Goal: Check status: Check status

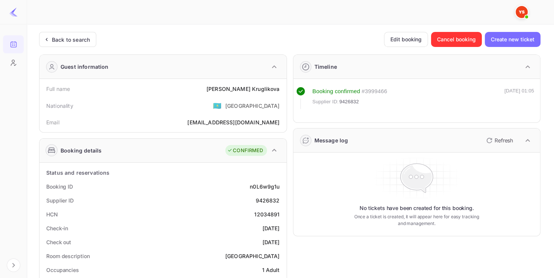
click at [69, 36] on div "Back to search" at bounding box center [71, 40] width 38 height 8
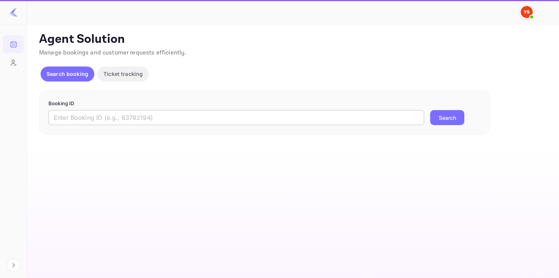
click at [109, 112] on input "text" at bounding box center [236, 117] width 376 height 15
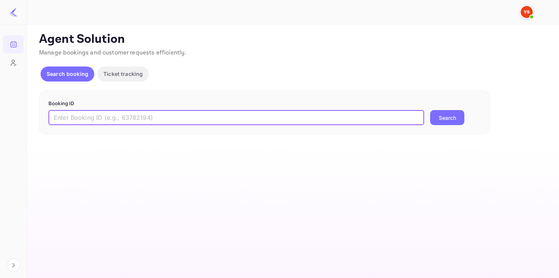
paste input "9730526"
type input "9730526"
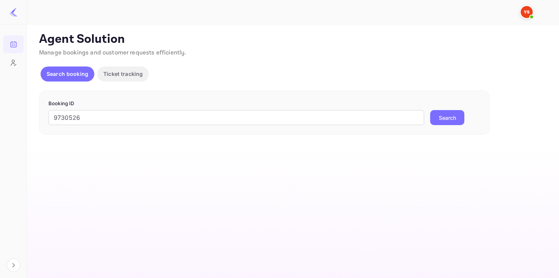
click at [438, 117] on button "Search" at bounding box center [447, 117] width 34 height 15
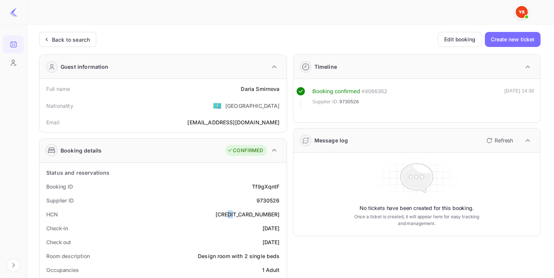
drag, startPoint x: 251, startPoint y: 212, endPoint x: 258, endPoint y: 212, distance: 6.8
click at [258, 212] on div "[CREDIT_CARD_NUMBER]" at bounding box center [247, 215] width 64 height 8
click at [69, 39] on div "Back to search" at bounding box center [71, 40] width 38 height 8
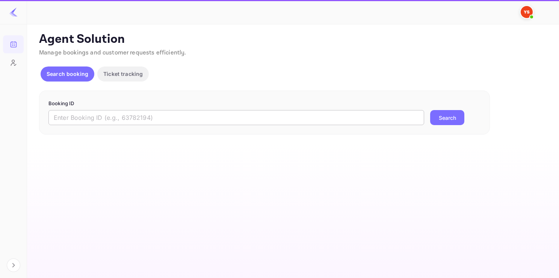
paste input "9729112"
click at [112, 113] on input "text" at bounding box center [236, 117] width 376 height 15
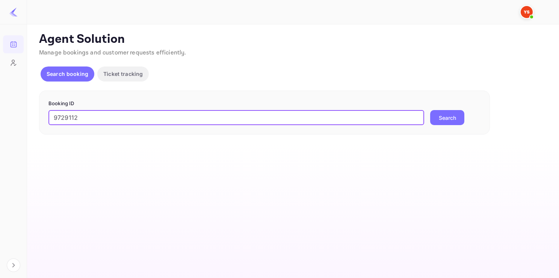
type input "9729112"
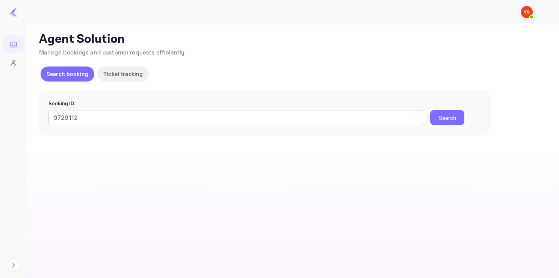
click at [438, 117] on button "Search" at bounding box center [447, 117] width 34 height 15
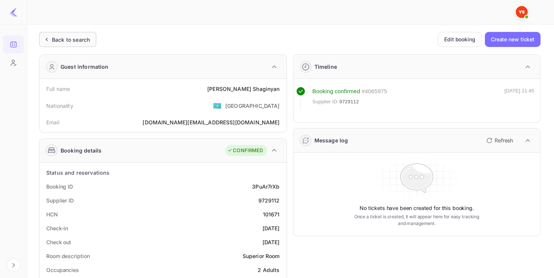
click at [78, 42] on div "Back to search" at bounding box center [71, 40] width 38 height 8
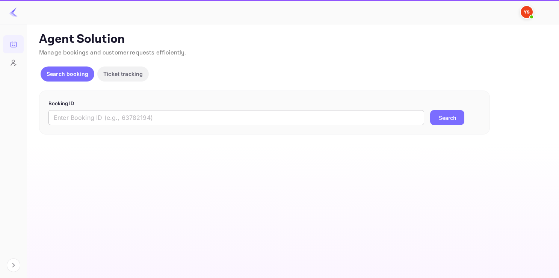
paste input "9643047"
click at [129, 121] on input "9643047" at bounding box center [236, 117] width 376 height 15
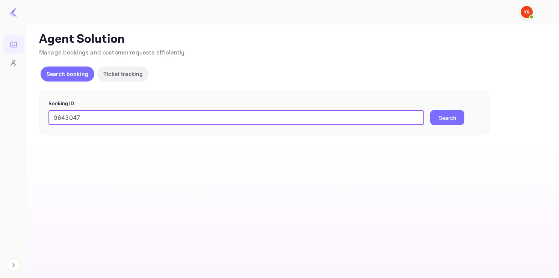
type input "9643047"
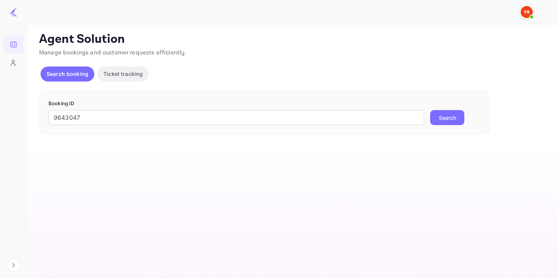
click at [457, 111] on button "Search" at bounding box center [447, 117] width 34 height 15
